Goal: Entertainment & Leisure: Browse casually

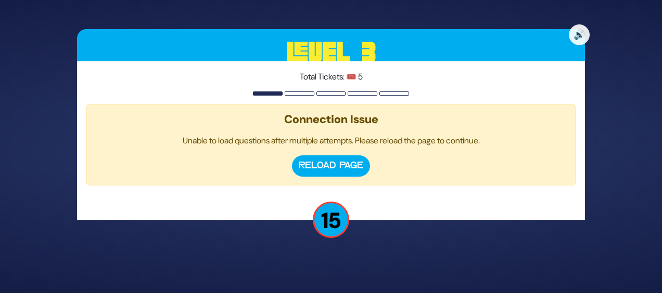
click at [354, 163] on button "Reload Page" at bounding box center [331, 166] width 78 height 21
